Goal: Transaction & Acquisition: Purchase product/service

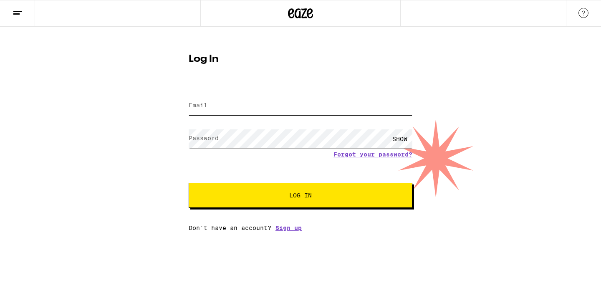
type input "[EMAIL_ADDRESS][DOMAIN_NAME]"
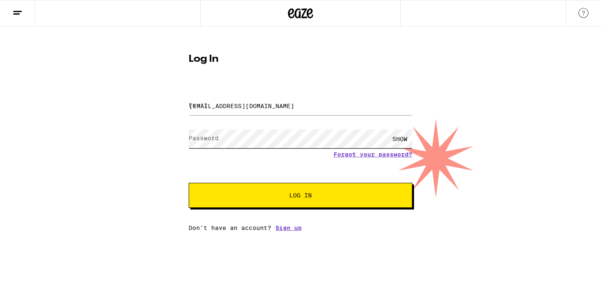
click at [300, 196] on button "Log In" at bounding box center [301, 195] width 224 height 25
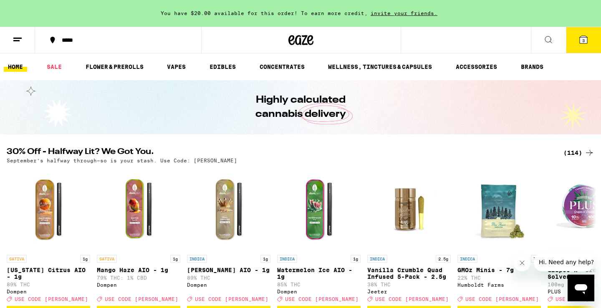
click at [15, 43] on icon at bounding box center [18, 40] width 10 height 10
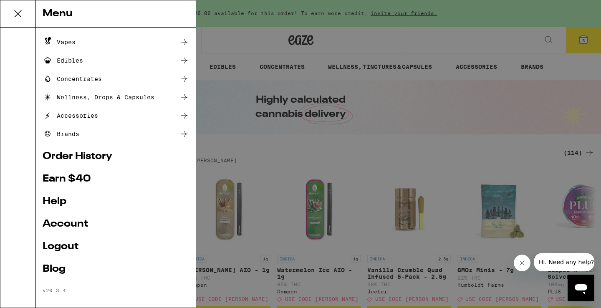
scroll to position [73, 0]
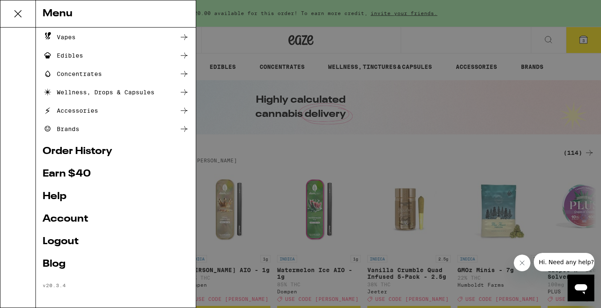
click at [69, 221] on link "Account" at bounding box center [116, 219] width 146 height 10
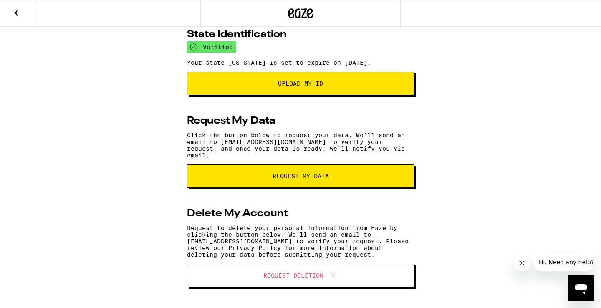
scroll to position [131, 0]
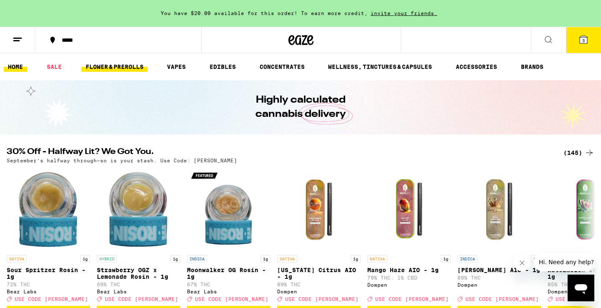
click at [130, 68] on link "FLOWER & PREROLLS" at bounding box center [114, 67] width 66 height 10
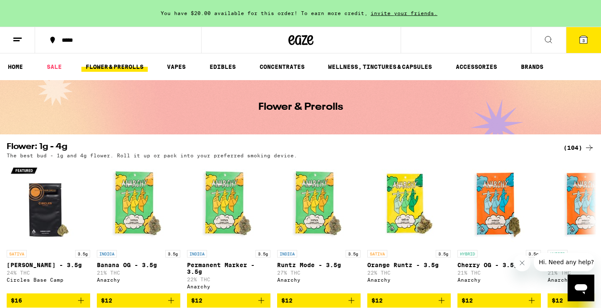
click at [576, 39] on button "3" at bounding box center [583, 40] width 35 height 26
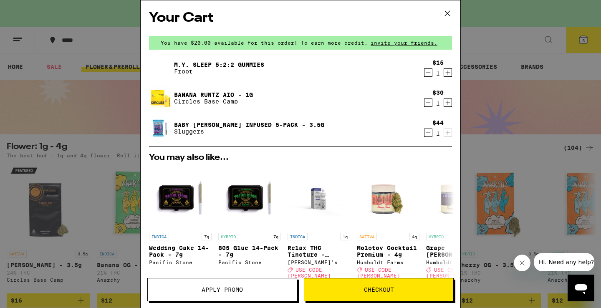
click at [448, 12] on icon at bounding box center [447, 13] width 5 height 5
